Goal: Navigation & Orientation: Find specific page/section

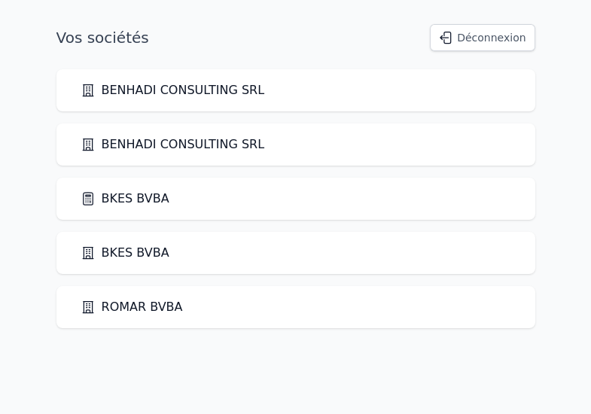
click at [123, 198] on link "BKES BVBA" at bounding box center [125, 199] width 89 height 18
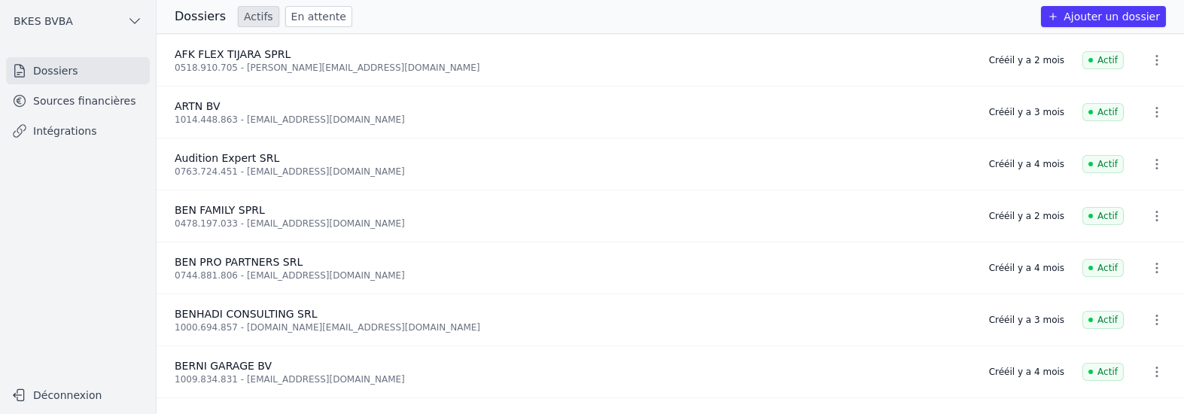
click at [97, 100] on link "Sources financières" at bounding box center [78, 100] width 144 height 27
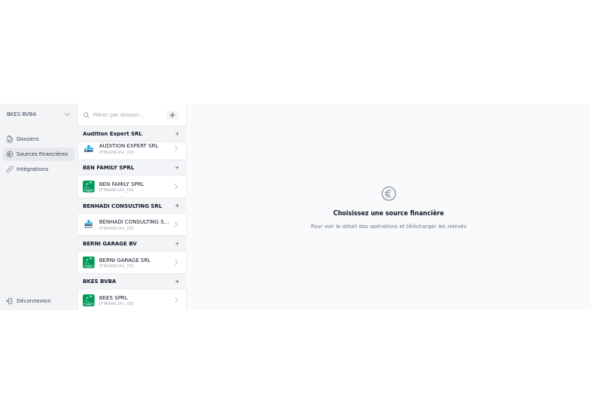
scroll to position [221, 0]
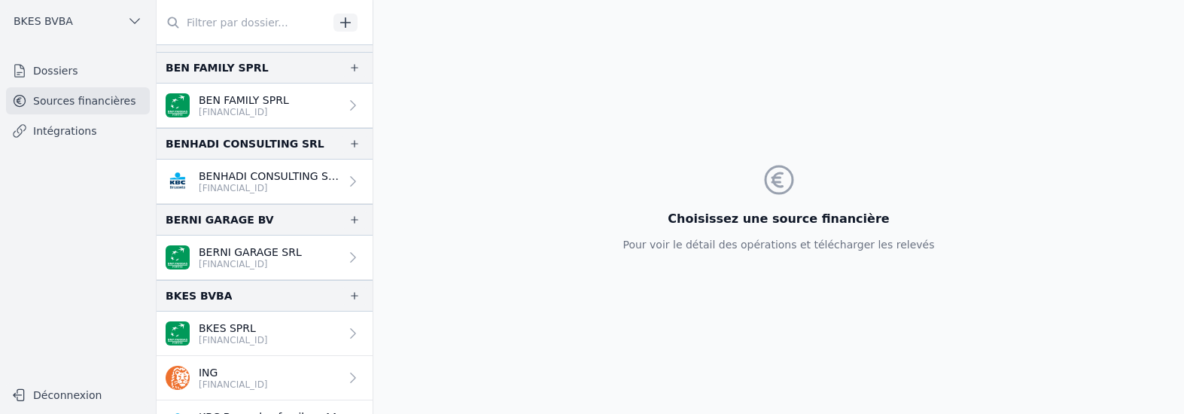
click at [221, 321] on p "BKES SPRL" at bounding box center [233, 328] width 69 height 15
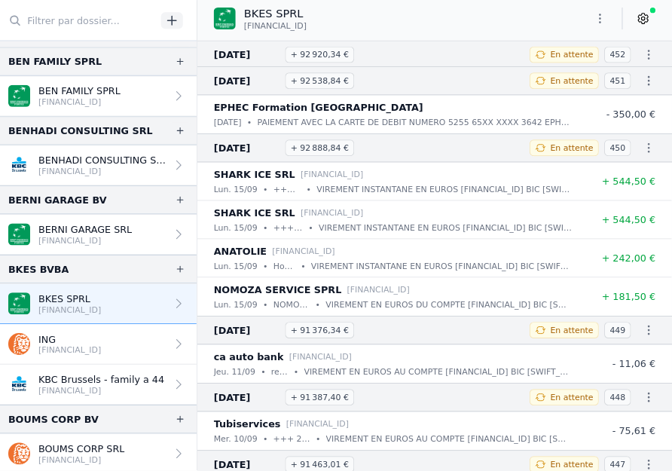
scroll to position [783, 0]
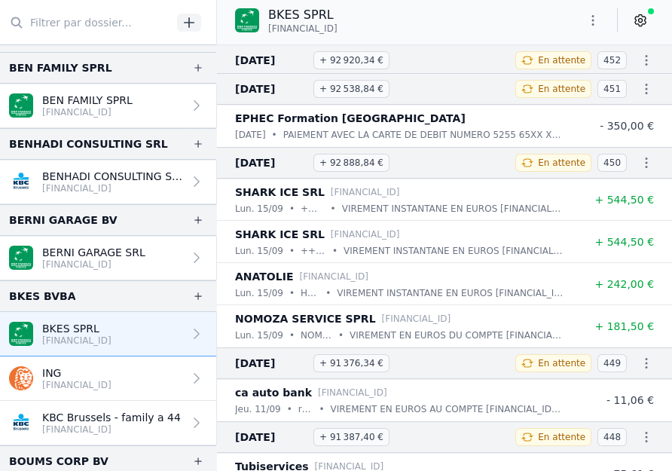
click at [309, 243] on p "+++ 000 / 0092 / 32174 +++" at bounding box center [313, 250] width 26 height 15
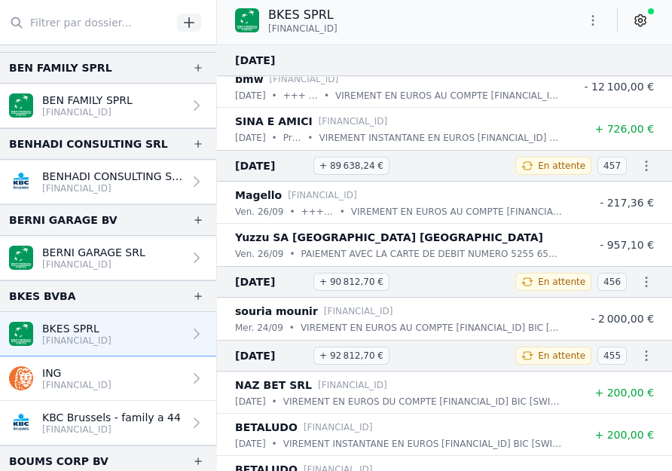
scroll to position [0, 0]
